Goal: Entertainment & Leisure: Consume media (video, audio)

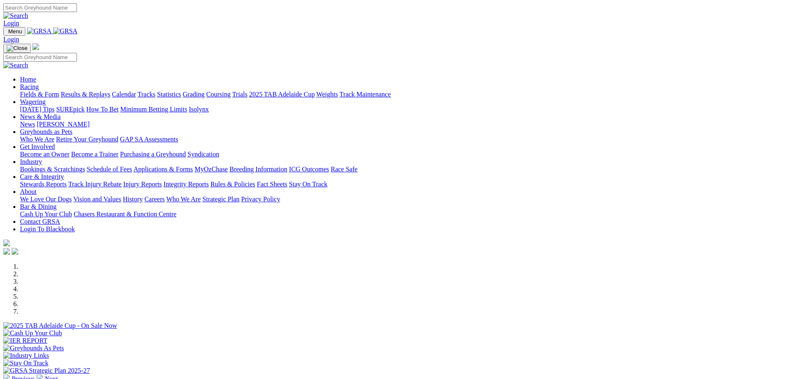
click at [39, 83] on link "Racing" at bounding box center [29, 86] width 19 height 7
click at [46, 98] on link "Wagering" at bounding box center [33, 101] width 26 height 7
click at [110, 91] on link "Results & Replays" at bounding box center [85, 94] width 49 height 7
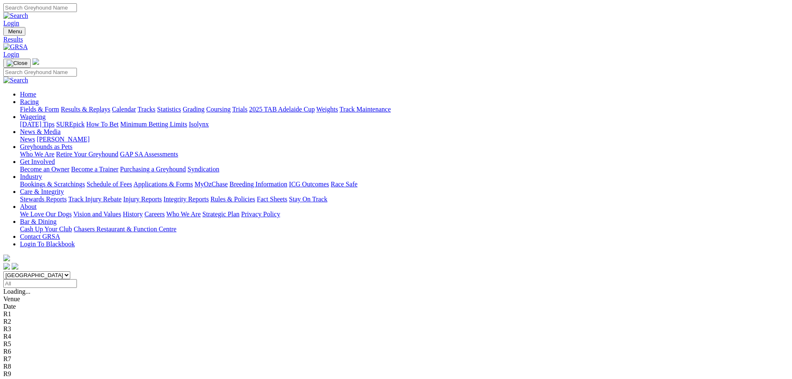
scroll to position [2, 0]
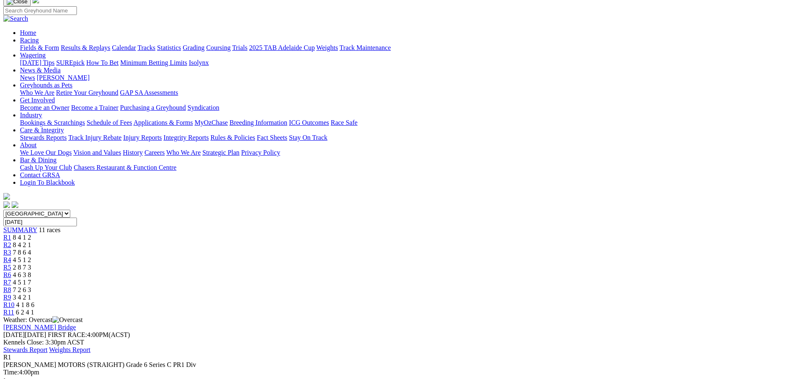
scroll to position [62, 0]
click at [11, 240] on span "R2" at bounding box center [7, 243] width 8 height 7
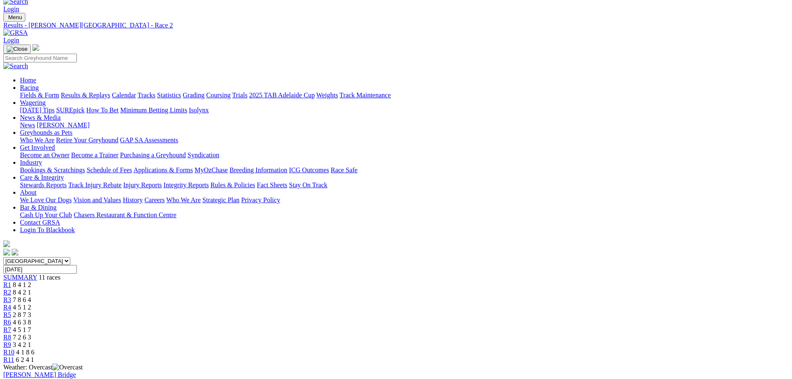
scroll to position [62, 0]
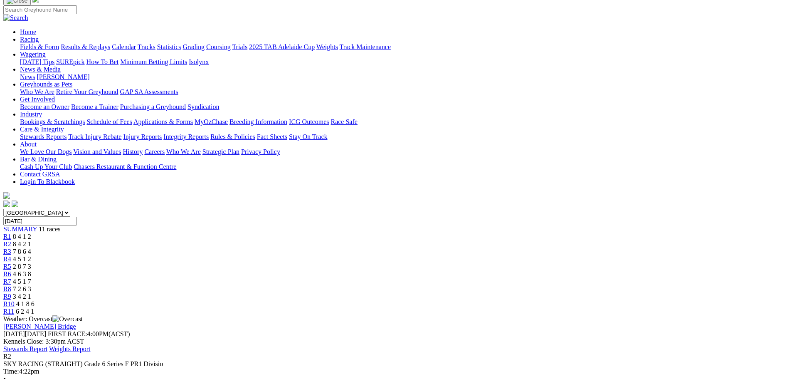
click at [11, 248] on span "R3" at bounding box center [7, 251] width 8 height 7
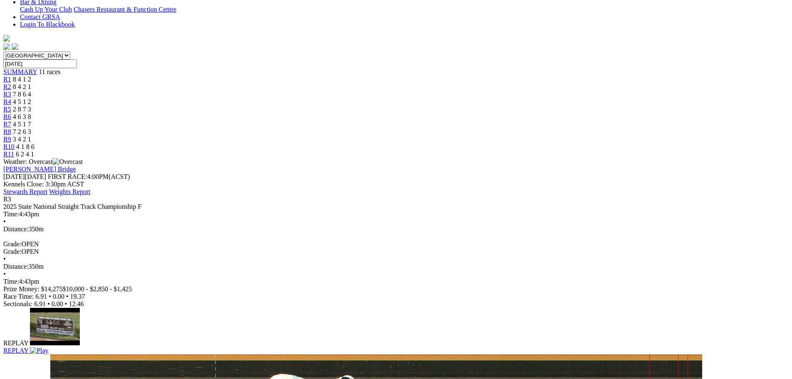
scroll to position [208, 0]
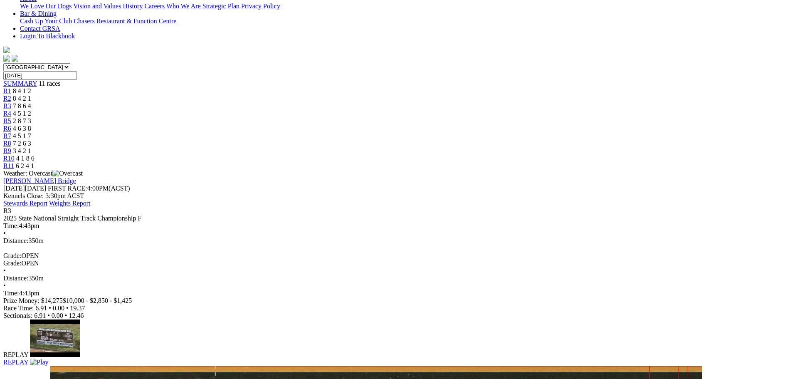
click at [48, 358] on img at bounding box center [39, 361] width 18 height 7
